Goal: Transaction & Acquisition: Book appointment/travel/reservation

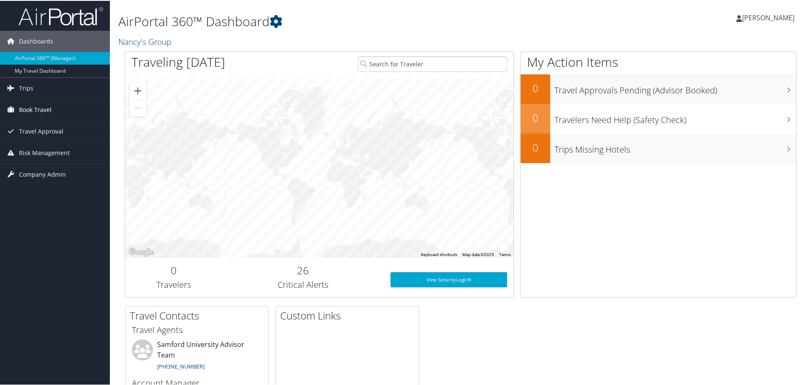
click at [32, 107] on span "Book Travel" at bounding box center [35, 108] width 33 height 21
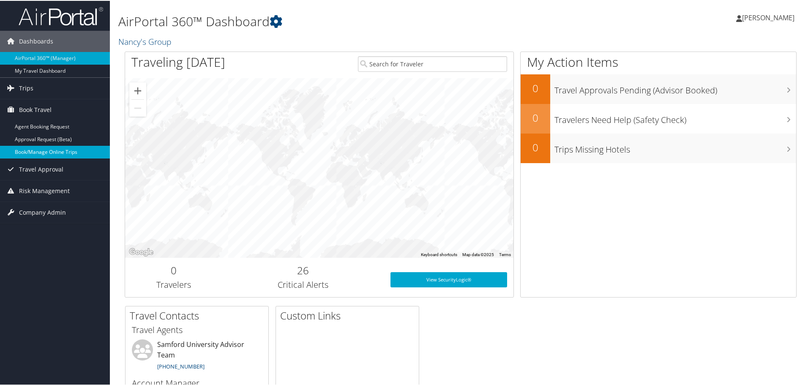
click at [34, 150] on link "Book/Manage Online Trips" at bounding box center [55, 151] width 110 height 13
click at [39, 149] on link "Book/Manage Online Trips" at bounding box center [55, 151] width 110 height 13
click at [46, 152] on link "Book/Manage Online Trips" at bounding box center [55, 151] width 110 height 13
click at [776, 16] on span "[PERSON_NAME]" at bounding box center [768, 16] width 52 height 9
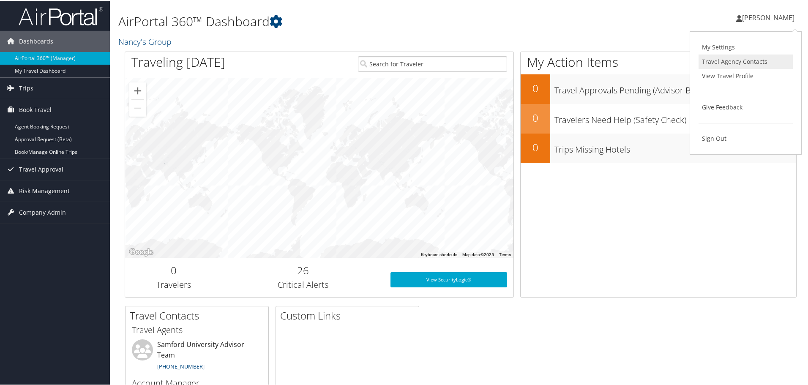
click at [729, 62] on link "Travel Agency Contacts" at bounding box center [745, 61] width 94 height 14
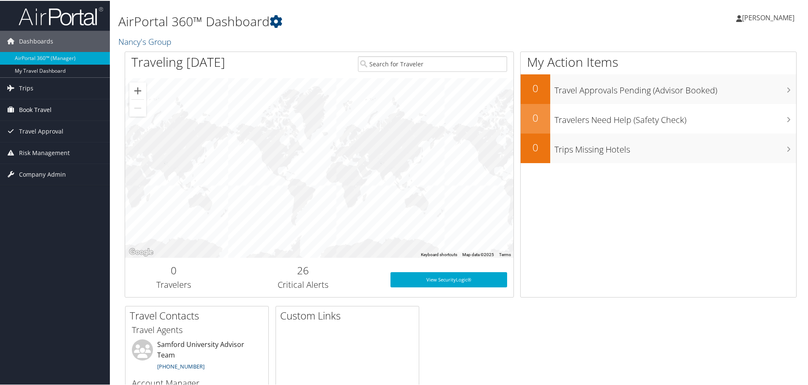
click at [31, 107] on span "Book Travel" at bounding box center [35, 108] width 33 height 21
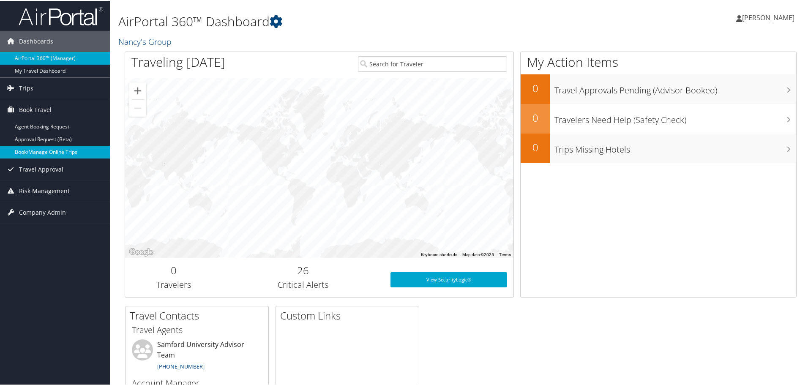
click at [36, 153] on link "Book/Manage Online Trips" at bounding box center [55, 151] width 110 height 13
click at [38, 152] on link "Book/Manage Online Trips" at bounding box center [55, 151] width 110 height 13
click at [47, 150] on link "Book/Manage Online Trips" at bounding box center [55, 151] width 110 height 13
click at [41, 150] on link "Book/Manage Online Trips" at bounding box center [55, 151] width 110 height 13
click at [755, 19] on span "[PERSON_NAME]" at bounding box center [768, 16] width 52 height 9
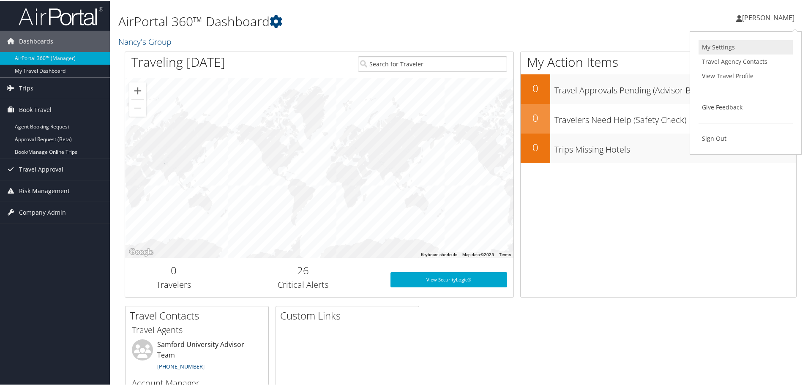
click at [715, 47] on link "My Settings" at bounding box center [745, 46] width 94 height 14
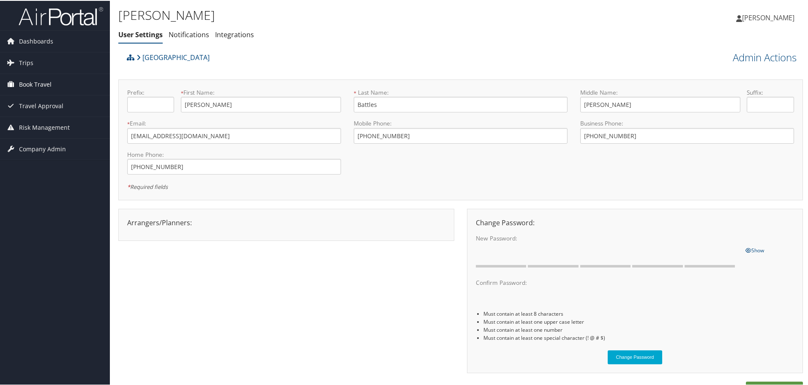
click at [39, 82] on span "Book Travel" at bounding box center [35, 83] width 33 height 21
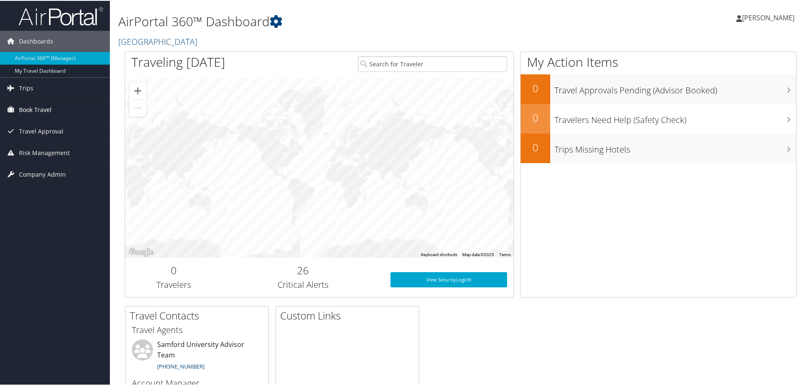
click at [34, 108] on span "Book Travel" at bounding box center [35, 108] width 33 height 21
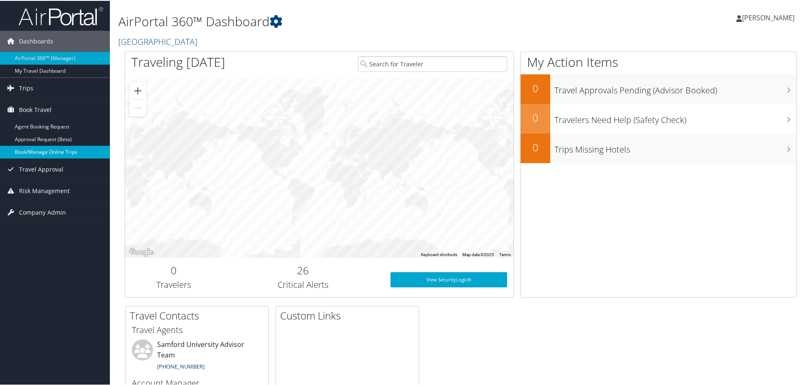
click at [41, 150] on link "Book/Manage Online Trips" at bounding box center [55, 151] width 110 height 13
click at [756, 16] on span "[PERSON_NAME]" at bounding box center [768, 16] width 52 height 9
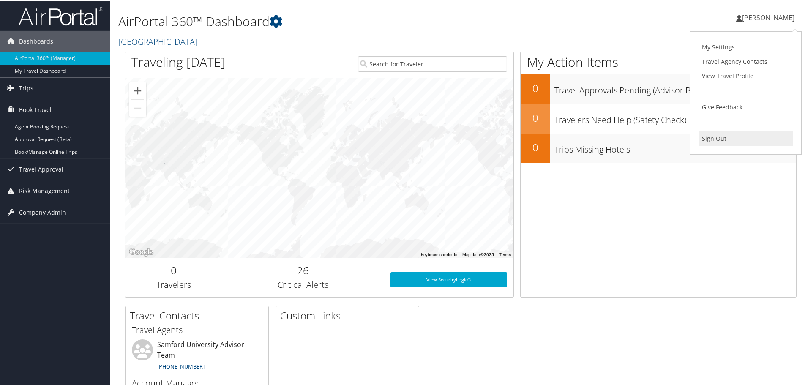
click at [715, 139] on link "Sign Out" at bounding box center [745, 138] width 94 height 14
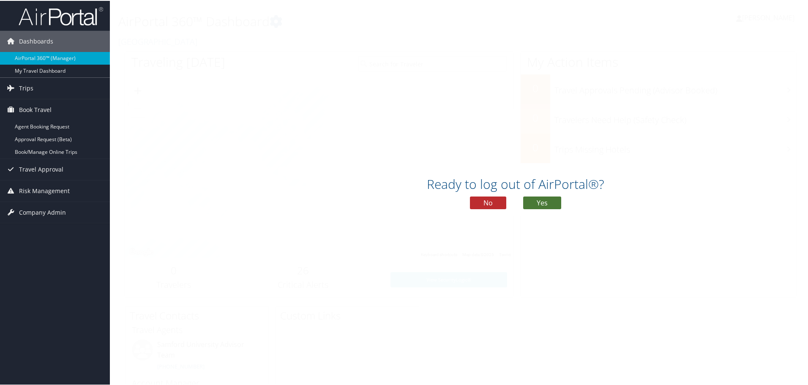
click at [538, 200] on button "Yes" at bounding box center [542, 202] width 38 height 13
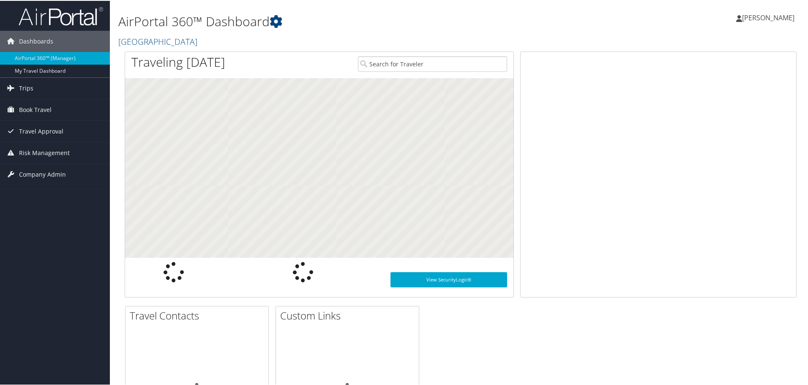
drag, startPoint x: 0, startPoint y: 0, endPoint x: 765, endPoint y: 17, distance: 765.2
click at [765, 17] on span "[PERSON_NAME]" at bounding box center [768, 16] width 52 height 9
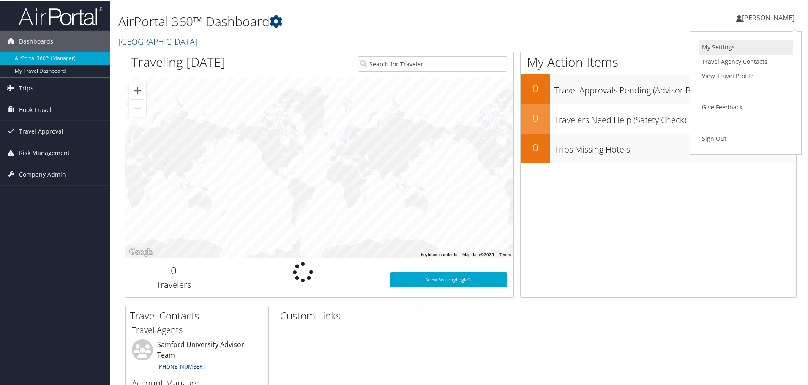
click at [712, 47] on link "My Settings" at bounding box center [745, 46] width 94 height 14
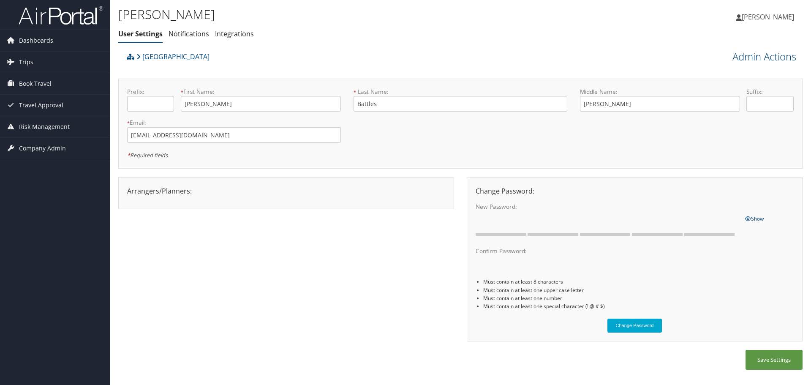
click at [756, 16] on span "[PERSON_NAME]" at bounding box center [768, 16] width 52 height 9
click at [717, 44] on link "My Settings" at bounding box center [747, 46] width 94 height 14
click at [41, 83] on span "Book Travel" at bounding box center [35, 83] width 33 height 21
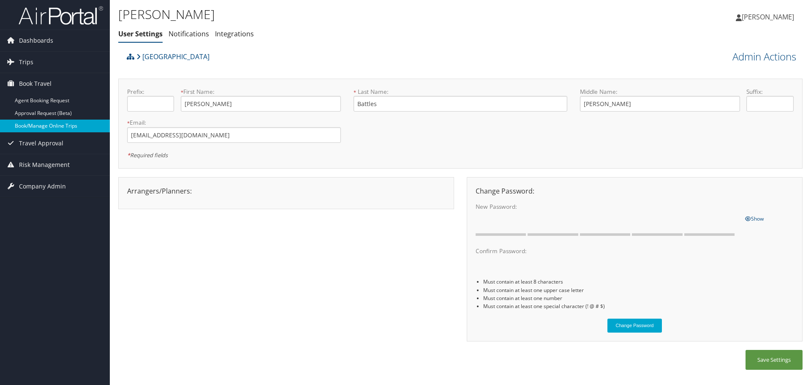
click at [36, 125] on link "Book/Manage Online Trips" at bounding box center [55, 126] width 110 height 13
click at [381, 263] on div "Arrangers/Planners: Edit Arrangers & Planners Angeline Jackson Colin Coyne Deme…" at bounding box center [460, 263] width 684 height 173
click at [30, 125] on link "Book/Manage Online Trips" at bounding box center [55, 126] width 110 height 13
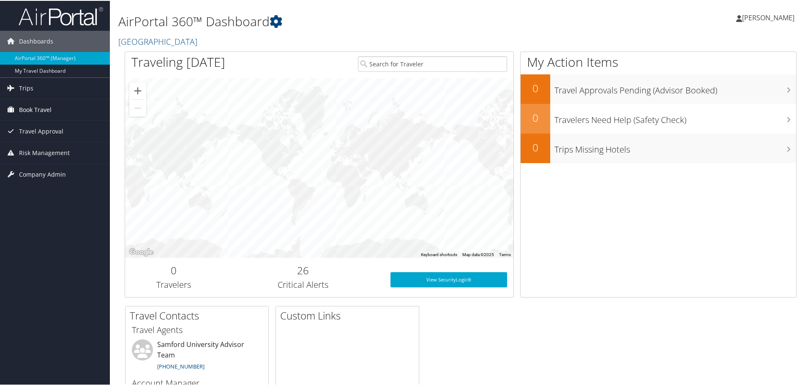
click at [30, 109] on span "Book Travel" at bounding box center [35, 108] width 33 height 21
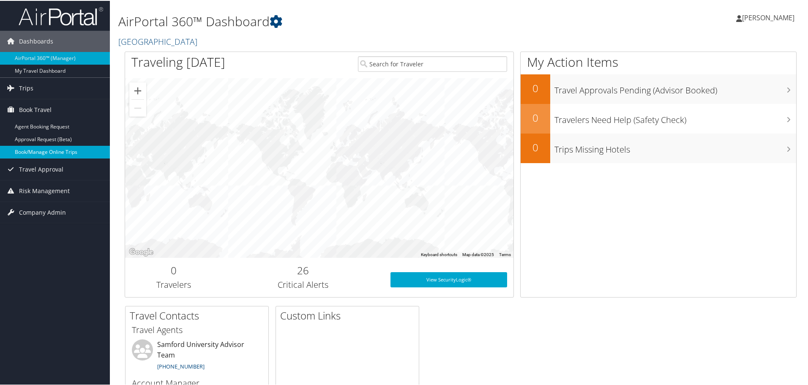
click at [32, 152] on link "Book/Manage Online Trips" at bounding box center [55, 151] width 110 height 13
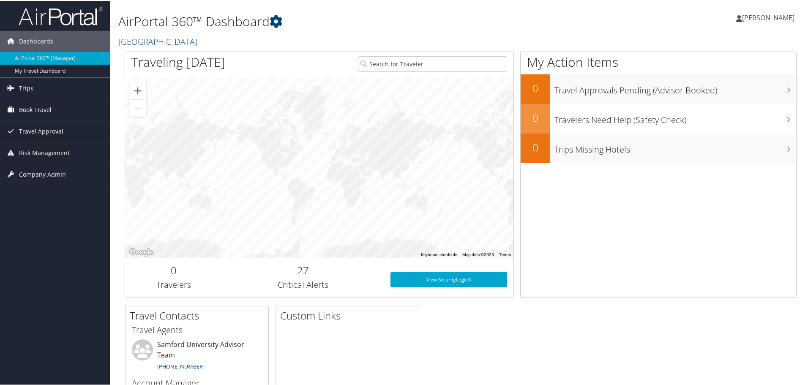
click at [36, 108] on span "Book Travel" at bounding box center [35, 108] width 33 height 21
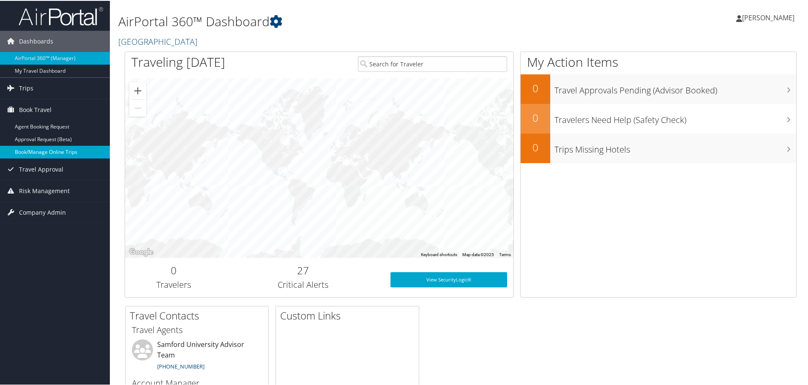
click at [37, 150] on link "Book/Manage Online Trips" at bounding box center [55, 151] width 110 height 13
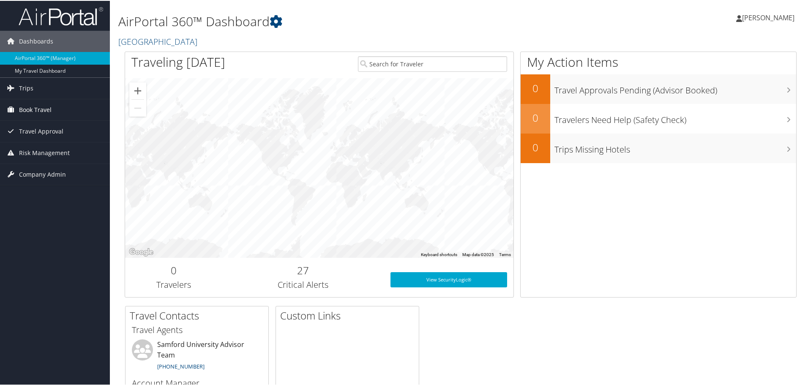
click at [35, 109] on span "Book Travel" at bounding box center [35, 108] width 33 height 21
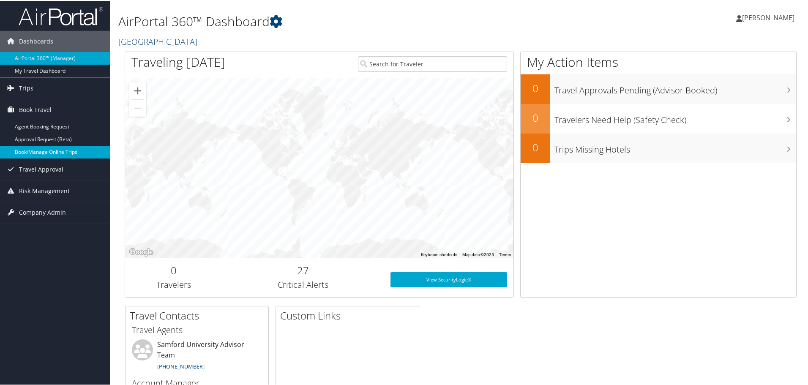
click at [41, 150] on link "Book/Manage Online Trips" at bounding box center [55, 151] width 110 height 13
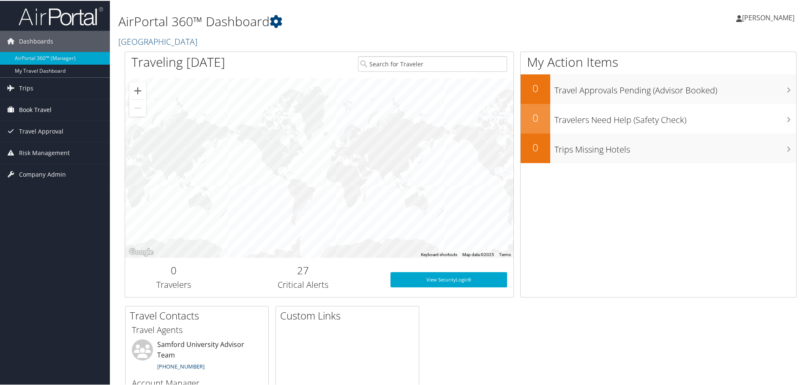
click at [45, 106] on span "Book Travel" at bounding box center [35, 108] width 33 height 21
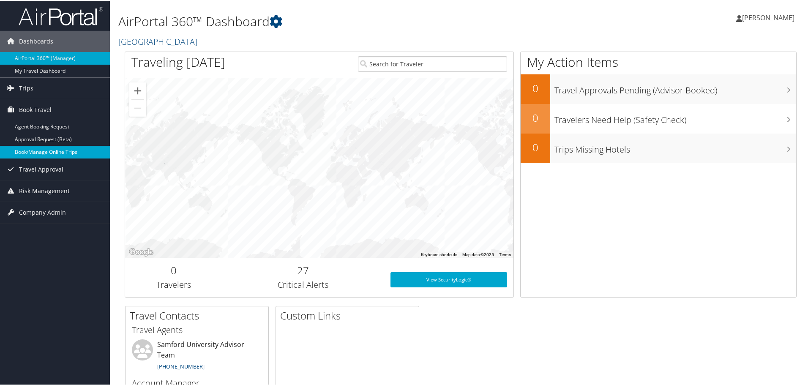
click at [53, 152] on link "Book/Manage Online Trips" at bounding box center [55, 151] width 110 height 13
